Goal: Information Seeking & Learning: Find specific fact

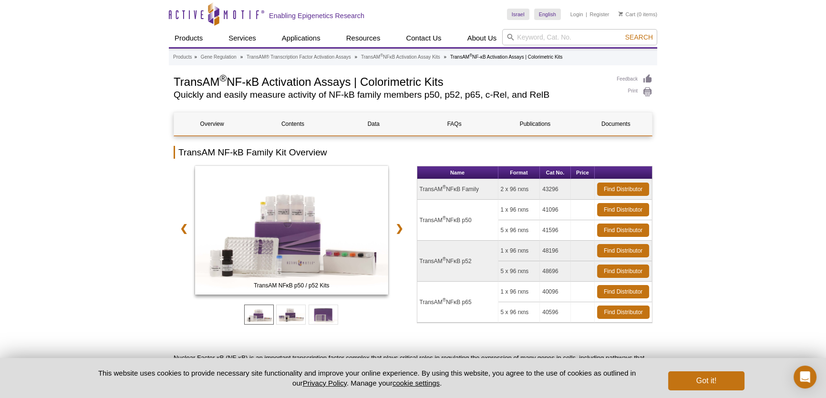
click at [449, 300] on td "TransAM ® NFκB p65" at bounding box center [457, 302] width 81 height 41
click at [439, 216] on td "TransAM ® NFκB p50" at bounding box center [457, 220] width 81 height 41
drag, startPoint x: 543, startPoint y: 209, endPoint x: 561, endPoint y: 209, distance: 17.6
click at [561, 209] on td "41096" at bounding box center [555, 210] width 31 height 20
drag, startPoint x: 231, startPoint y: 82, endPoint x: 265, endPoint y: 83, distance: 33.9
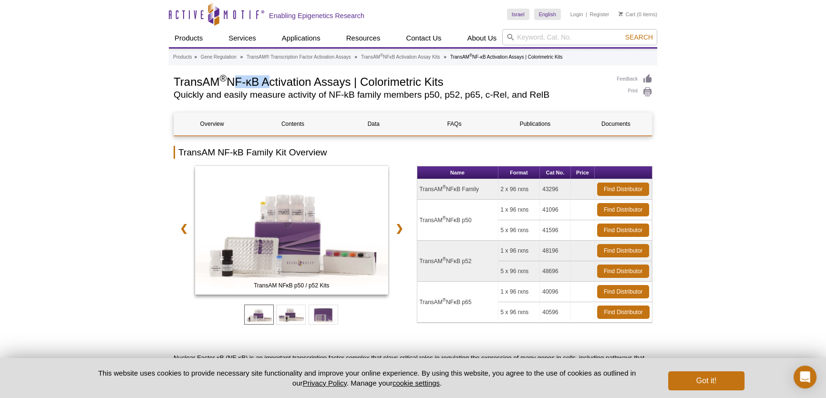
click at [265, 83] on h1 "TransAM ® NF-κB Activation Assays | Colorimetric Kits" at bounding box center [390, 81] width 433 height 14
copy h1 "NF-κB"
click at [544, 36] on input "search" at bounding box center [579, 37] width 155 height 16
paste input "NF-κB"
type input "NF-κB"
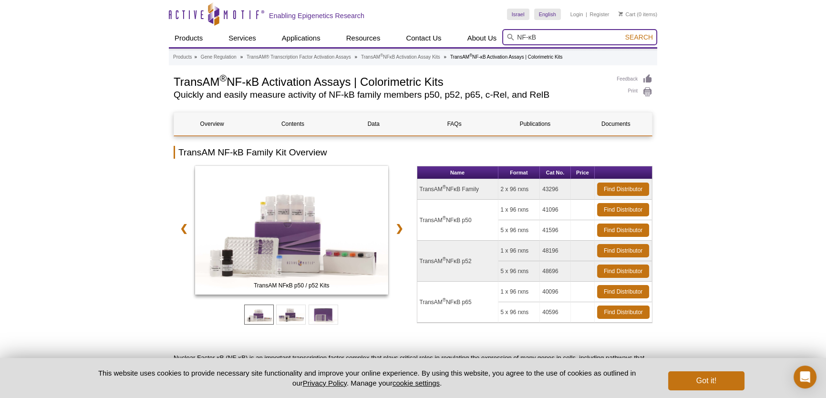
click at [622, 33] on button "Search" at bounding box center [638, 37] width 33 height 9
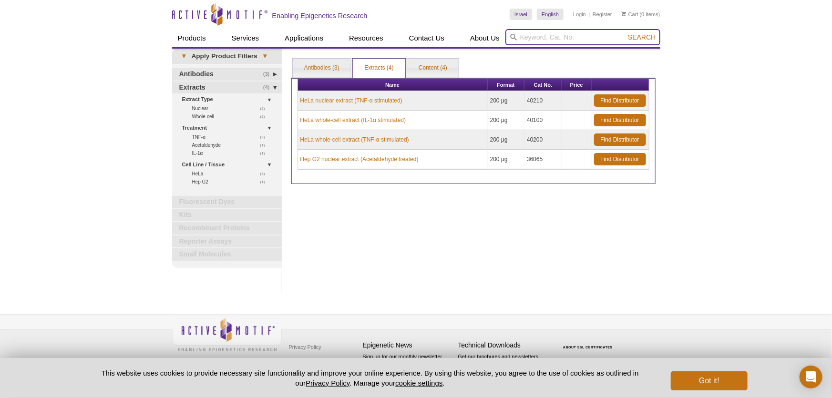
click at [523, 31] on input "search" at bounding box center [582, 37] width 155 height 16
type input "translocation"
click at [625, 33] on button "Search" at bounding box center [641, 37] width 33 height 9
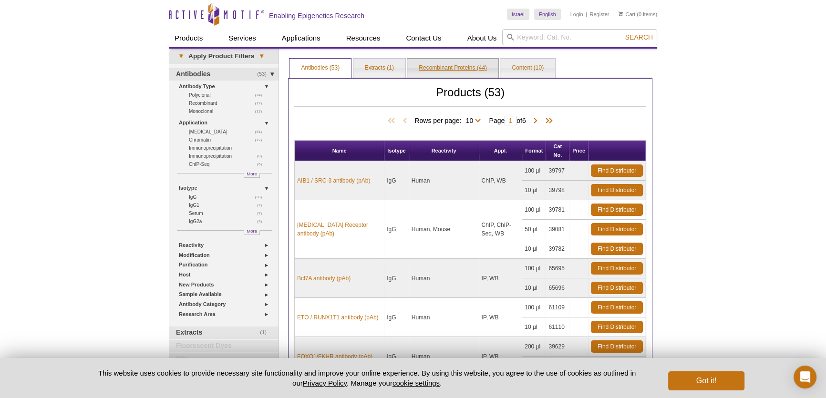
click at [468, 70] on link "Recombinant Proteins (44)" at bounding box center [452, 68] width 91 height 19
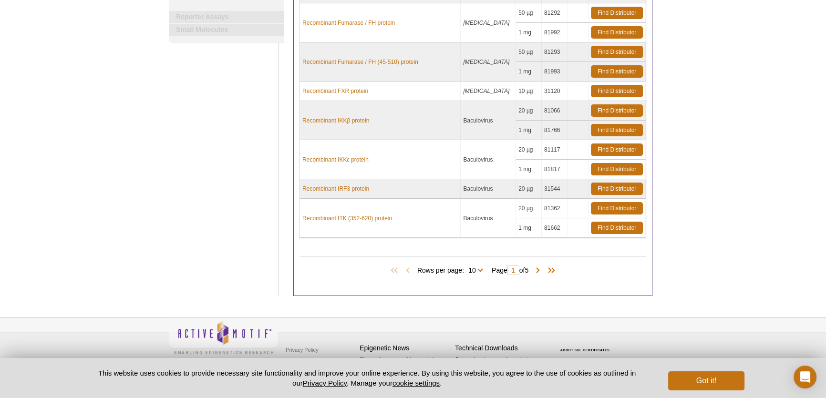
scroll to position [267, 0]
click at [470, 267] on select "10 25 All" at bounding box center [472, 271] width 16 height 9
select select "44"
click at [465, 267] on select "10 25 All" at bounding box center [472, 271] width 16 height 9
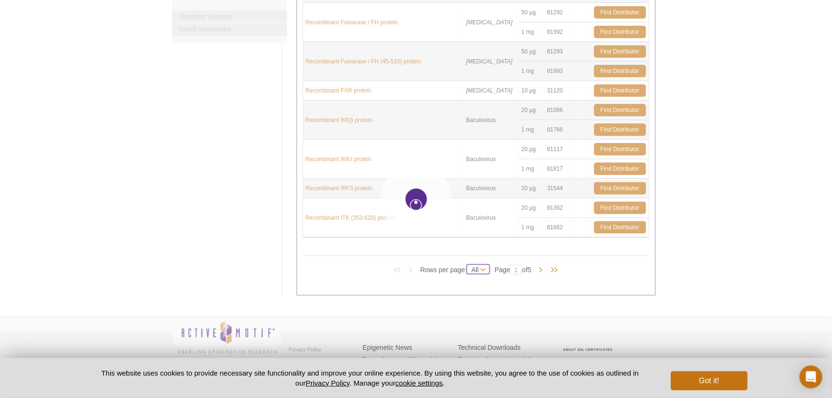
select select "44"
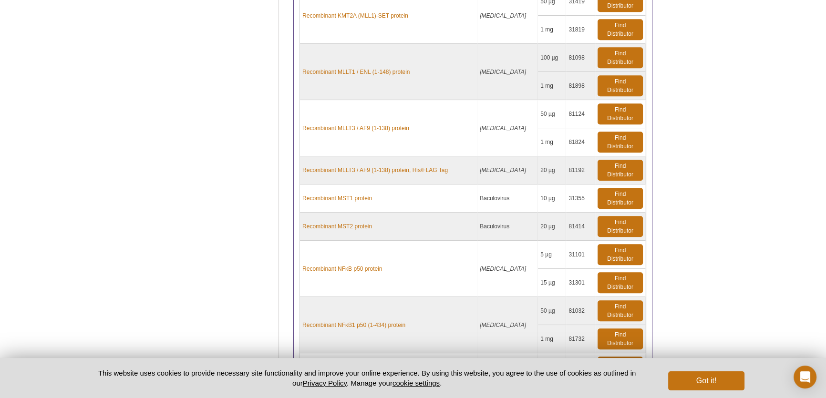
scroll to position [953, 0]
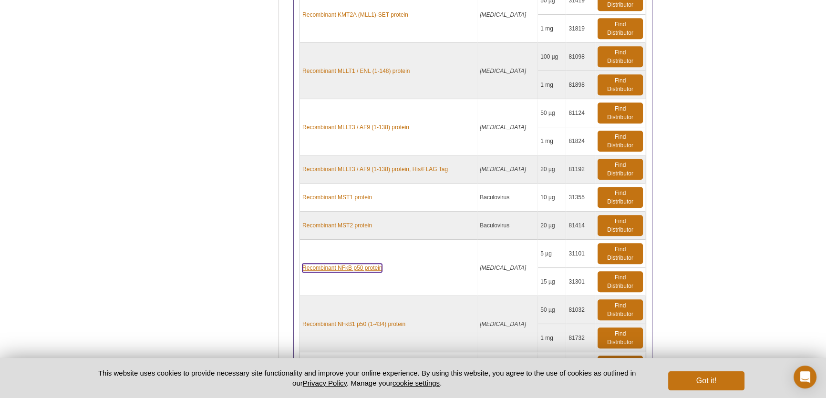
click at [353, 266] on link "Recombinant NFκB p50 protein" at bounding box center [342, 268] width 80 height 9
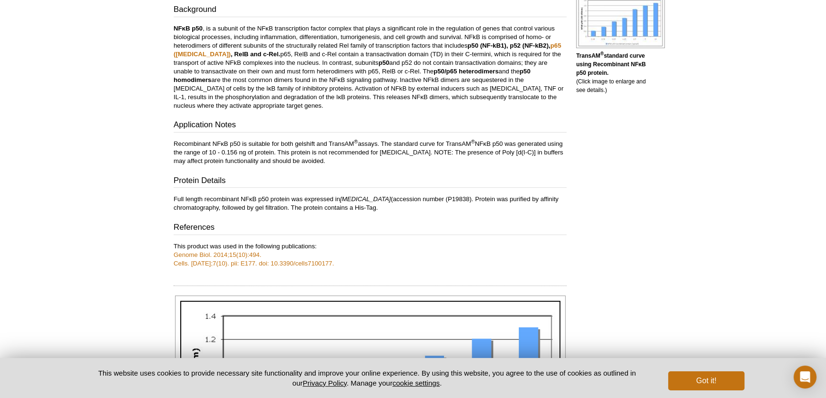
scroll to position [225, 0]
